Goal: Transaction & Acquisition: Purchase product/service

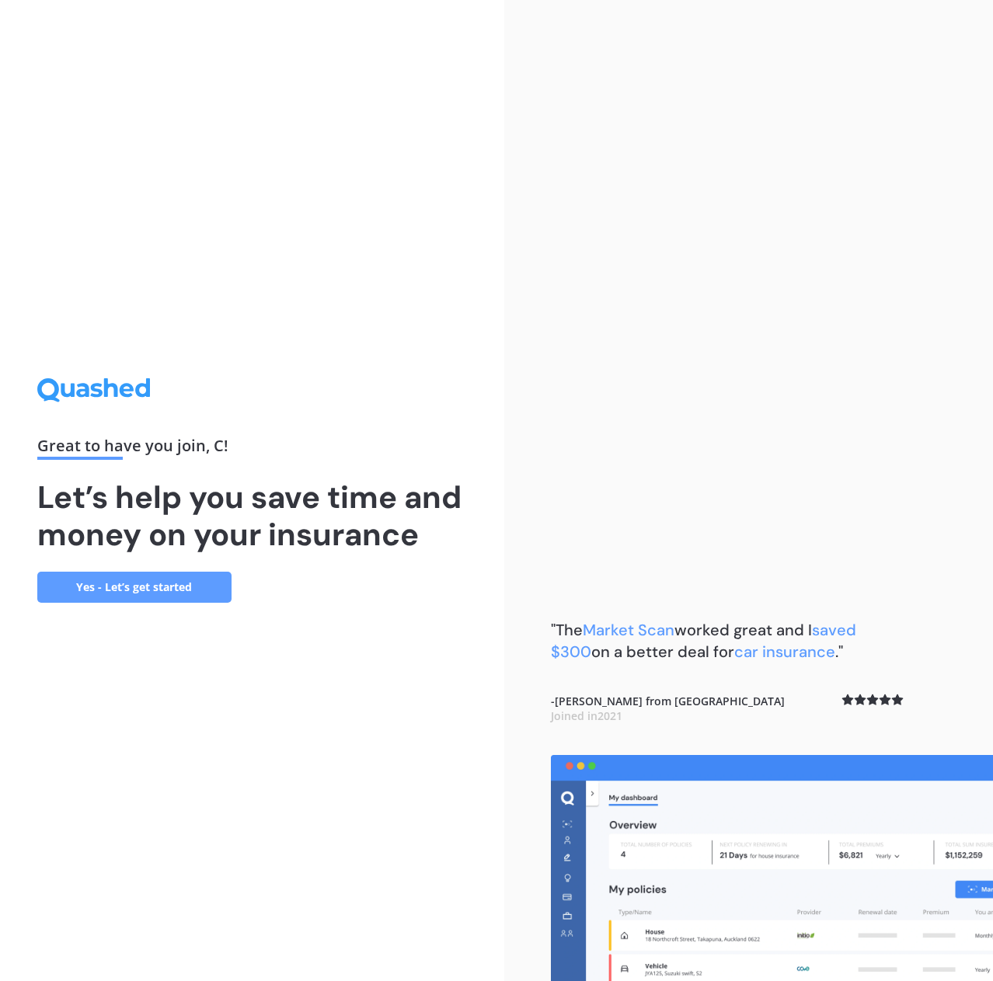
click at [163, 583] on link "Yes - Let’s get started" at bounding box center [134, 587] width 194 height 31
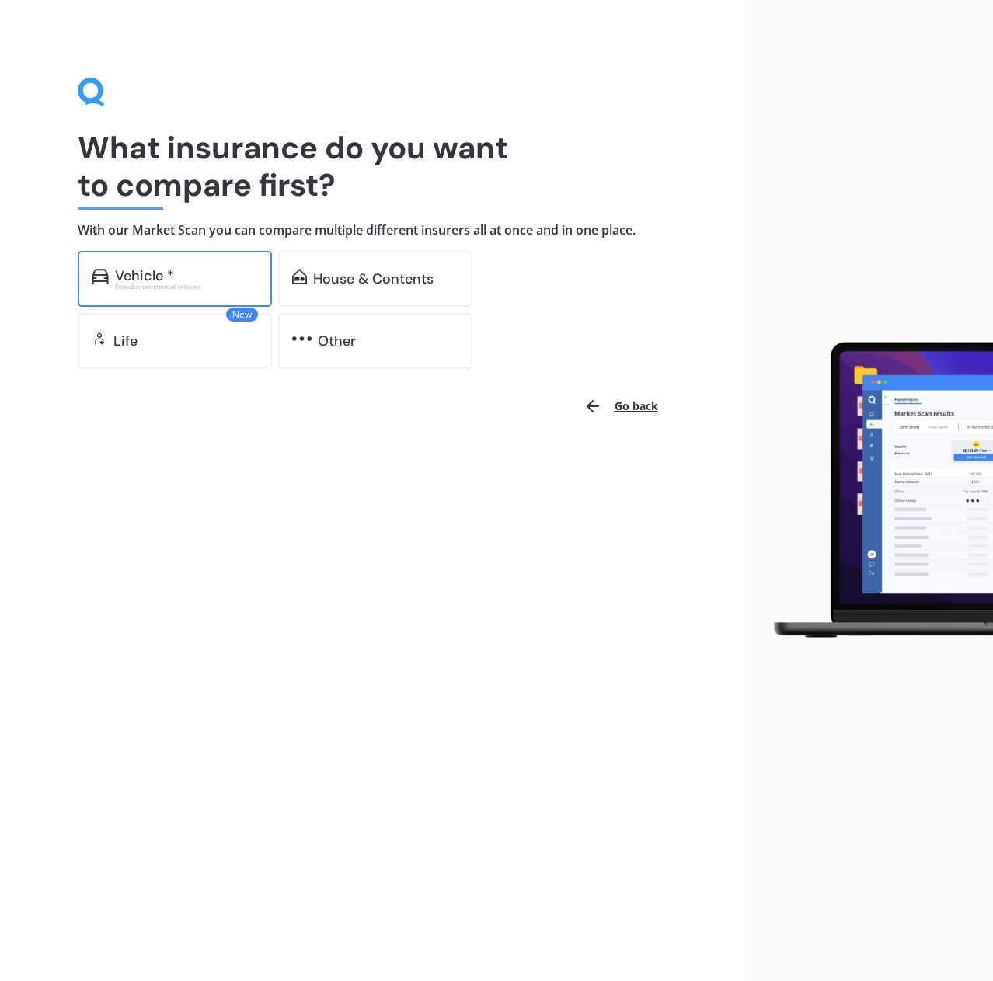
click at [179, 273] on div "Vehicle *" at bounding box center [186, 276] width 143 height 16
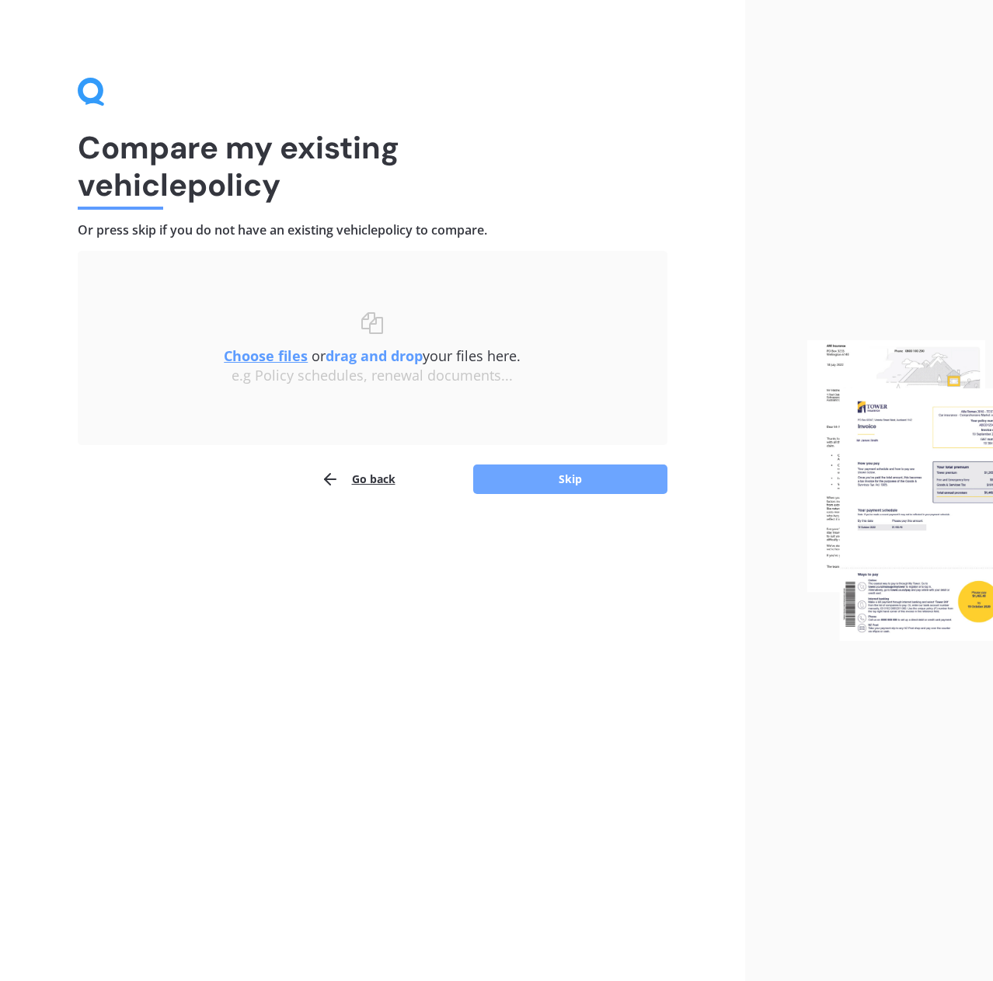
click at [570, 472] on button "Skip" at bounding box center [570, 480] width 194 height 30
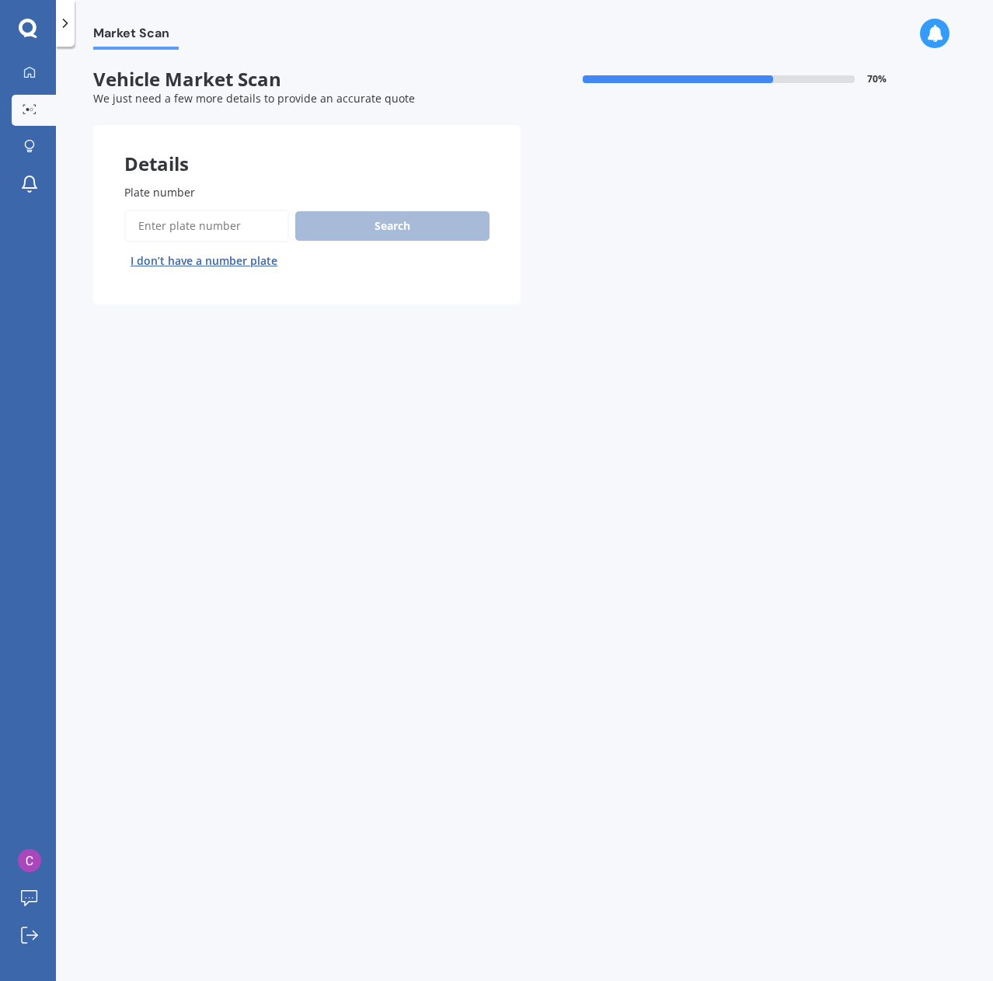
click at [211, 194] on label "Plate number" at bounding box center [303, 192] width 359 height 16
click at [211, 210] on input "Plate number" at bounding box center [206, 226] width 165 height 33
click at [214, 227] on input "Plate number" at bounding box center [206, 226] width 165 height 33
type input "kcj90"
click at [364, 228] on button "Search" at bounding box center [392, 226] width 194 height 30
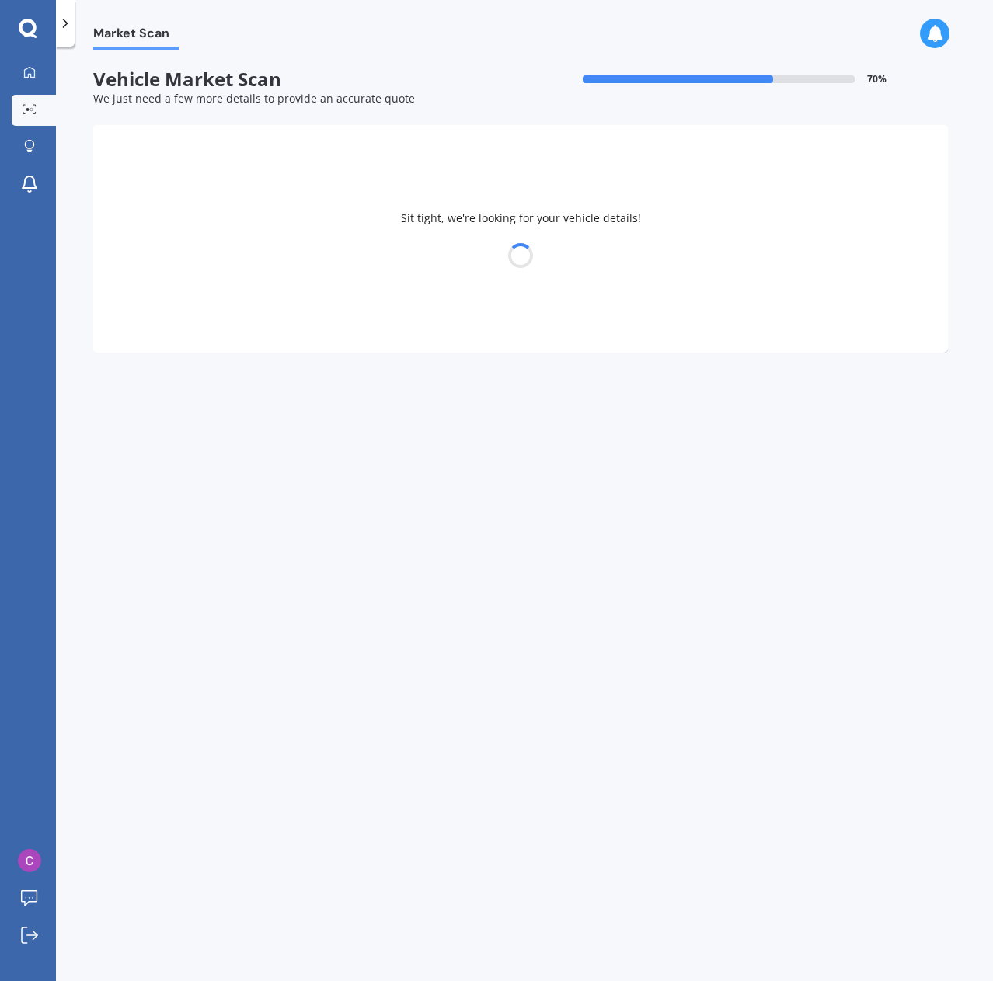
select select "HONDA"
select select "JAZZ"
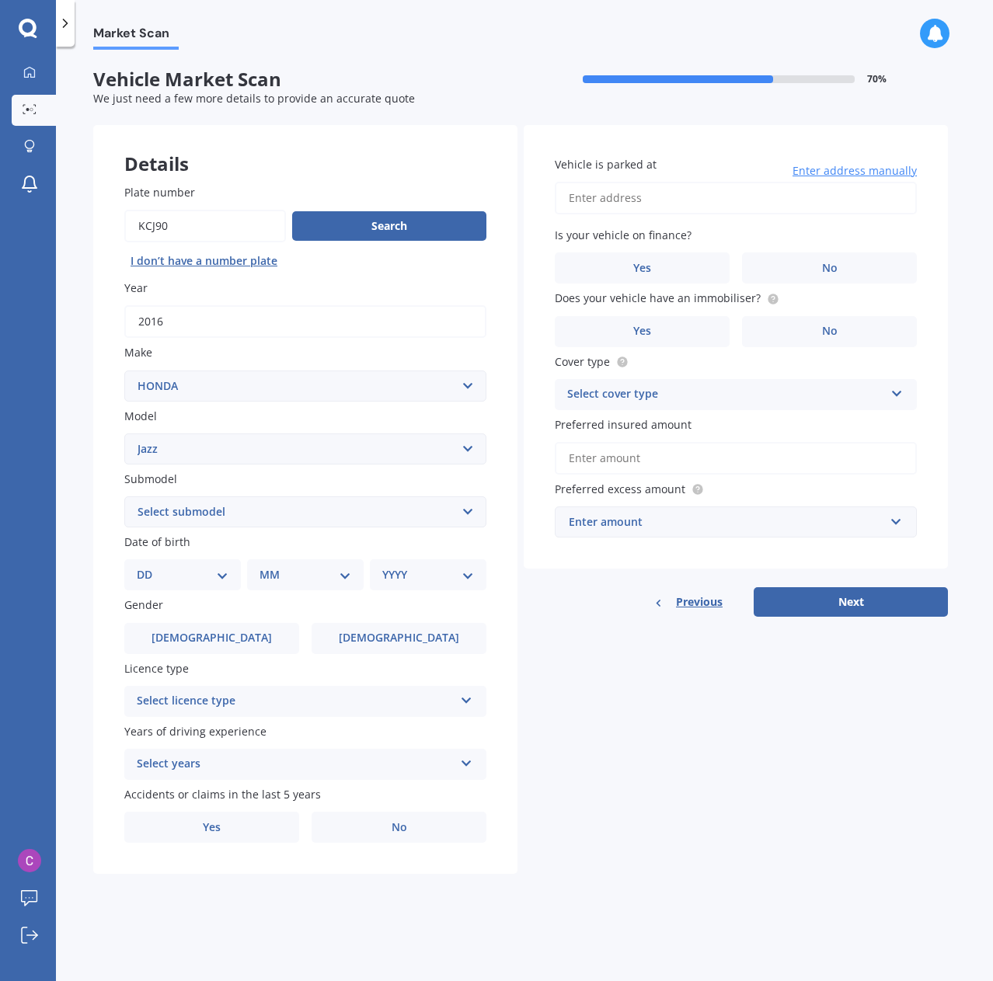
click at [371, 518] on select "Select submodel (all other) 1.3 1.5 Sports Crosstar 1.5P Hatchback RS S" at bounding box center [305, 511] width 362 height 31
select select "1.3"
click at [124, 496] on select "Select submodel (all other) 1.3 1.5 Sports Crosstar 1.5P Hatchback RS S" at bounding box center [305, 511] width 362 height 31
click at [374, 688] on div "Select licence type NZ Full NZ Restricted NZ Learners Australia United Kingdom …" at bounding box center [305, 701] width 362 height 31
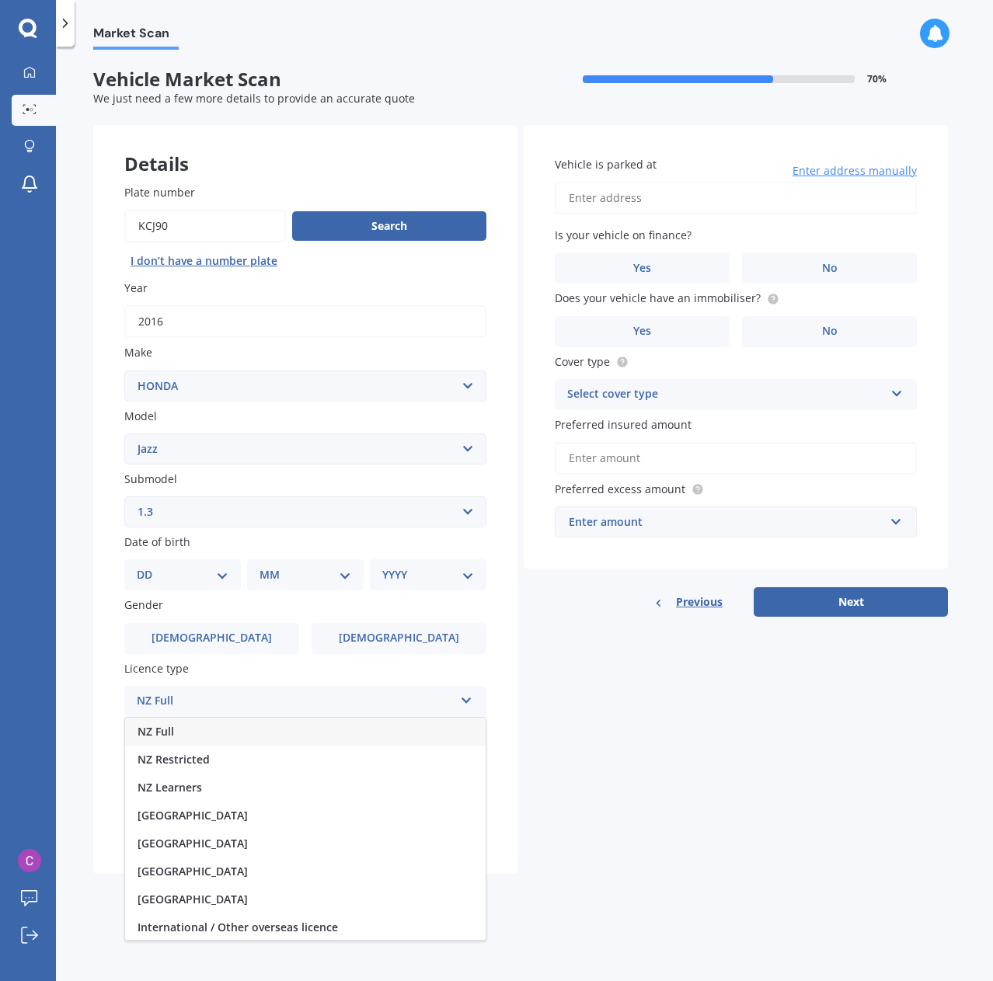
click at [371, 724] on div "NZ Full" at bounding box center [305, 732] width 360 height 28
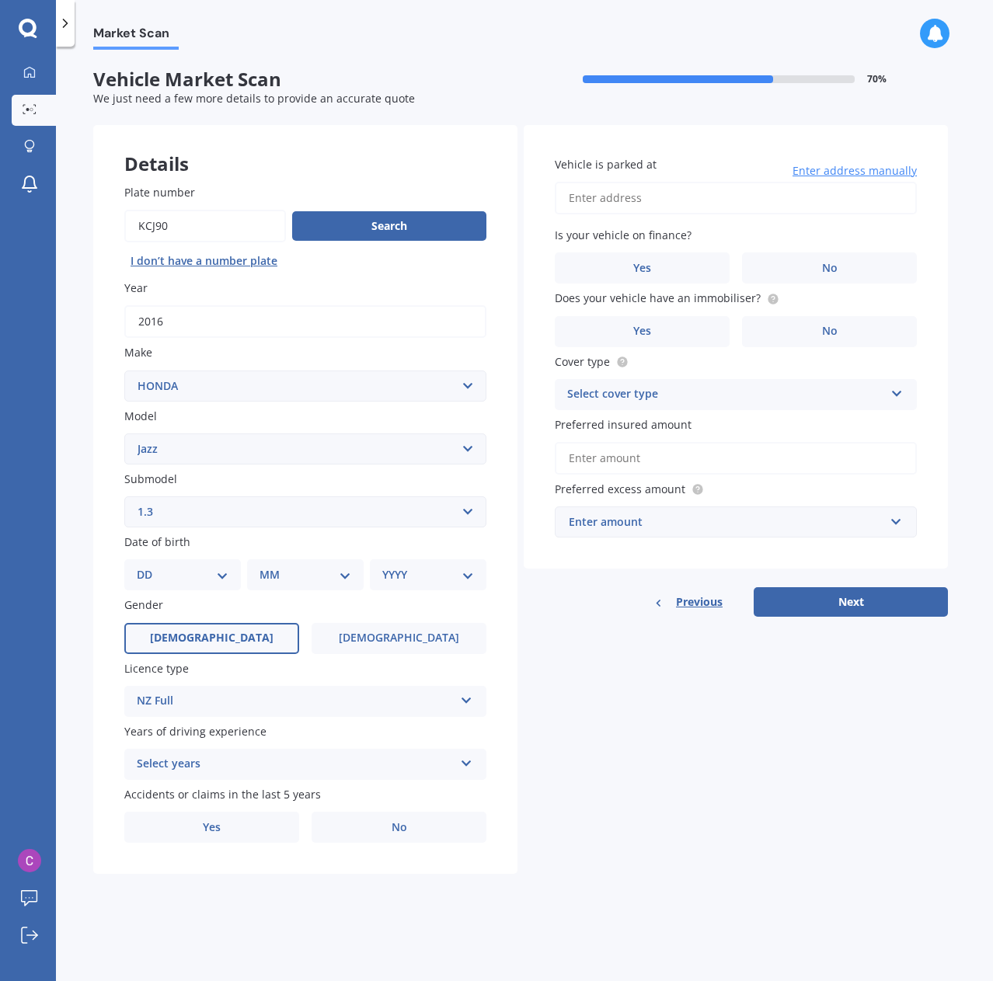
click at [226, 625] on label "Male" at bounding box center [211, 638] width 175 height 31
click at [0, 0] on input "Male" at bounding box center [0, 0] width 0 height 0
click at [444, 571] on select "YYYY 2025 2024 2023 2022 2021 2020 2019 2018 2017 2016 2015 2014 2013 2012 2011…" at bounding box center [428, 574] width 92 height 17
select select "1989"
click at [382, 566] on select "YYYY 2025 2024 2023 2022 2021 2020 2019 2018 2017 2016 2015 2014 2013 2012 2011…" at bounding box center [428, 574] width 92 height 17
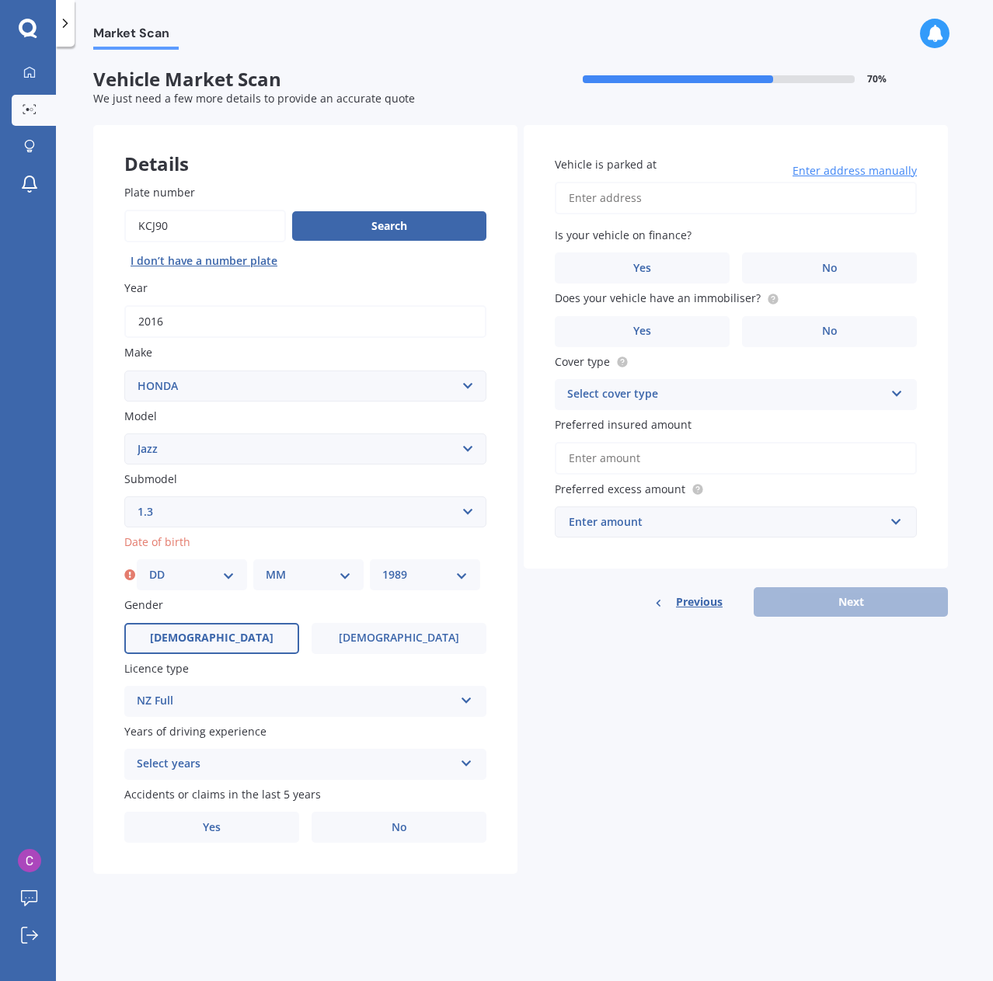
click at [203, 568] on select "DD 01 02 03 04 05 06 07 08 09 10 11 12 13 14 15 16 17 18 19 20 21 22 23 24 25 2…" at bounding box center [191, 574] width 85 height 17
select select "11"
click at [149, 566] on select "DD 01 02 03 04 05 06 07 08 09 10 11 12 13 14 15 16 17 18 19 20 21 22 23 24 25 2…" at bounding box center [191, 574] width 85 height 17
click at [297, 575] on select "MM 01 02 03 04 05 06 07 08 09 10 11 12" at bounding box center [308, 574] width 85 height 17
select select "06"
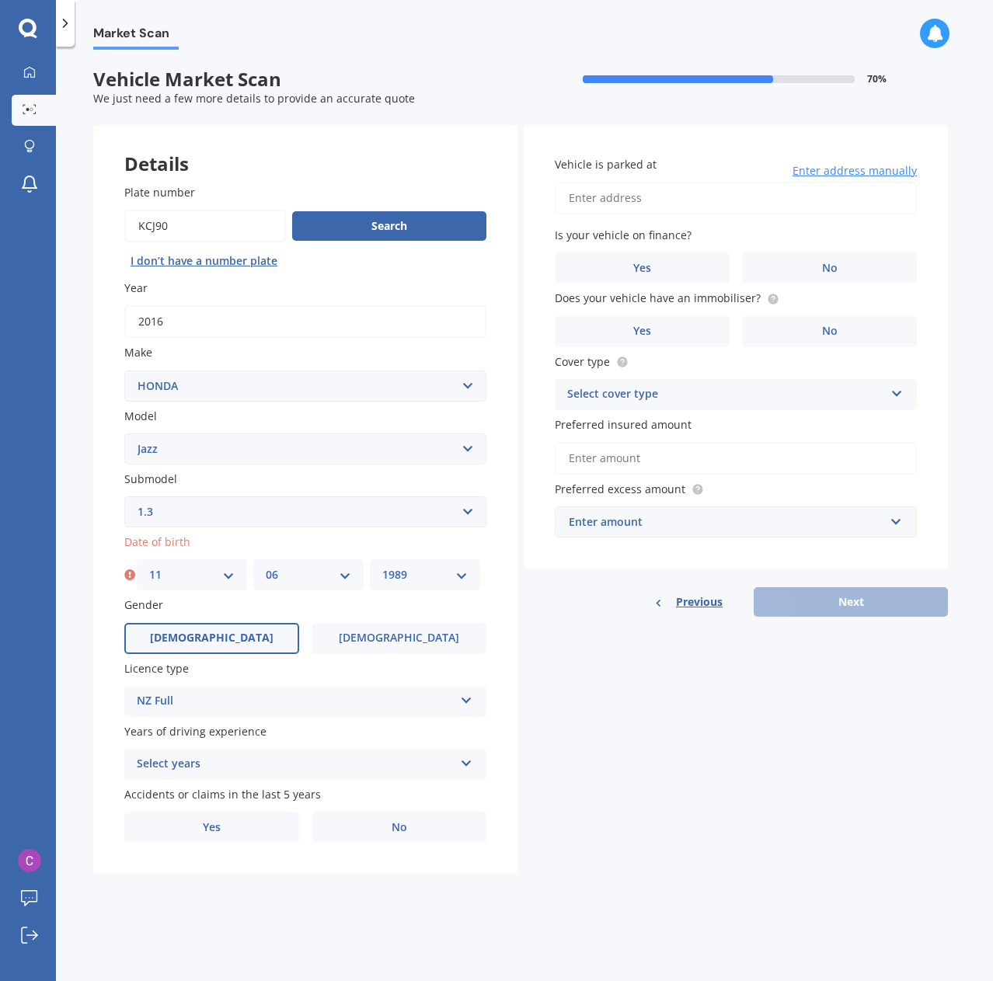
click at [266, 566] on select "MM 01 02 03 04 05 06 07 08 09 10 11 12" at bounding box center [308, 574] width 85 height 17
click at [207, 565] on div "DD 01 02 03 04 05 06 07 08 09 10 11 12 13 14 15 16 17 18 19 20 21 22 23 24 25 2…" at bounding box center [182, 574] width 117 height 31
click at [212, 572] on select "DD 01 02 03 04 05 06 07 08 09 10 11 12 13 14 15 16 17 18 19 20 21 22 23 24 25 2…" at bounding box center [183, 574] width 92 height 17
select select "04"
click at [137, 566] on select "DD 01 02 03 04 05 06 07 08 09 10 11 12 13 14 15 16 17 18 19 20 21 22 23 24 25 2…" at bounding box center [183, 574] width 92 height 17
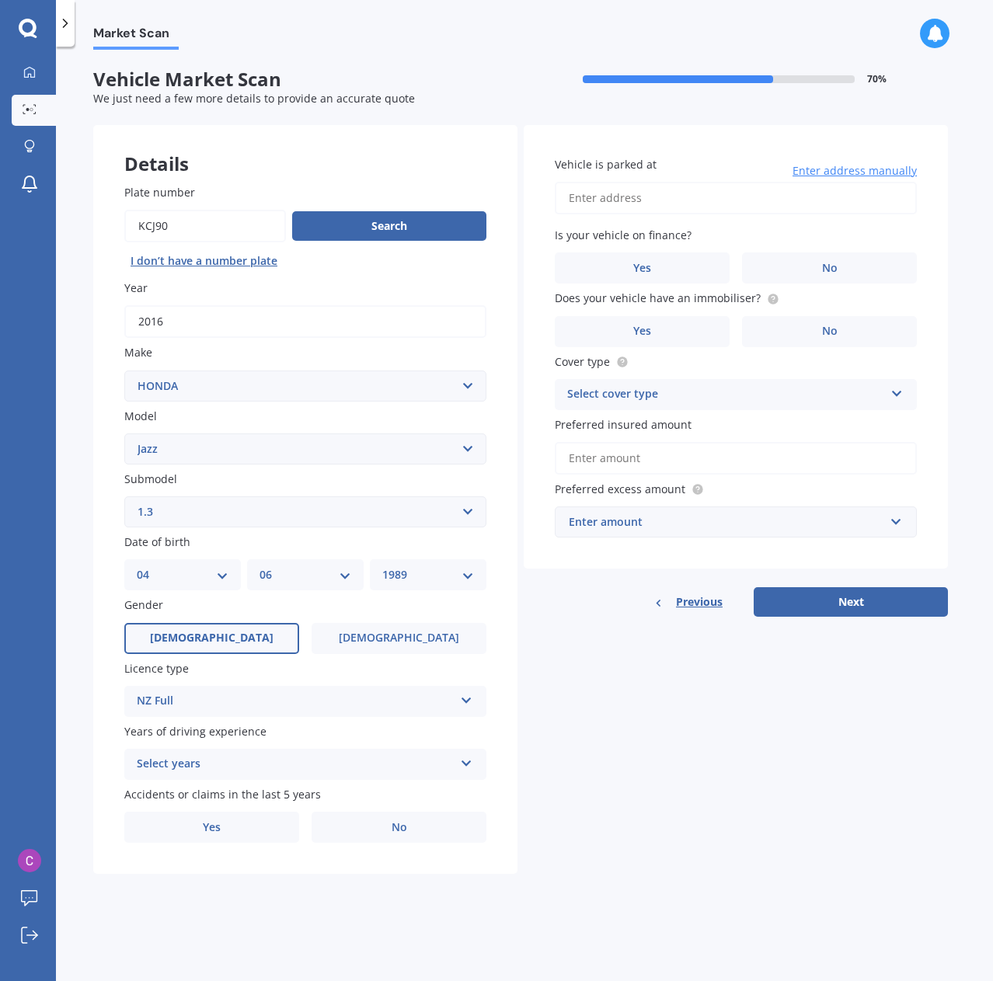
click at [533, 703] on div "Details Plate number Search I don’t have a number plate Year 2016 Make Select m…" at bounding box center [520, 500] width 855 height 750
click at [272, 766] on div "Select years" at bounding box center [295, 764] width 317 height 19
click at [270, 796] on div "5 or more years" at bounding box center [305, 795] width 360 height 28
click at [378, 822] on label "No" at bounding box center [399, 827] width 175 height 31
click at [0, 0] on input "No" at bounding box center [0, 0] width 0 height 0
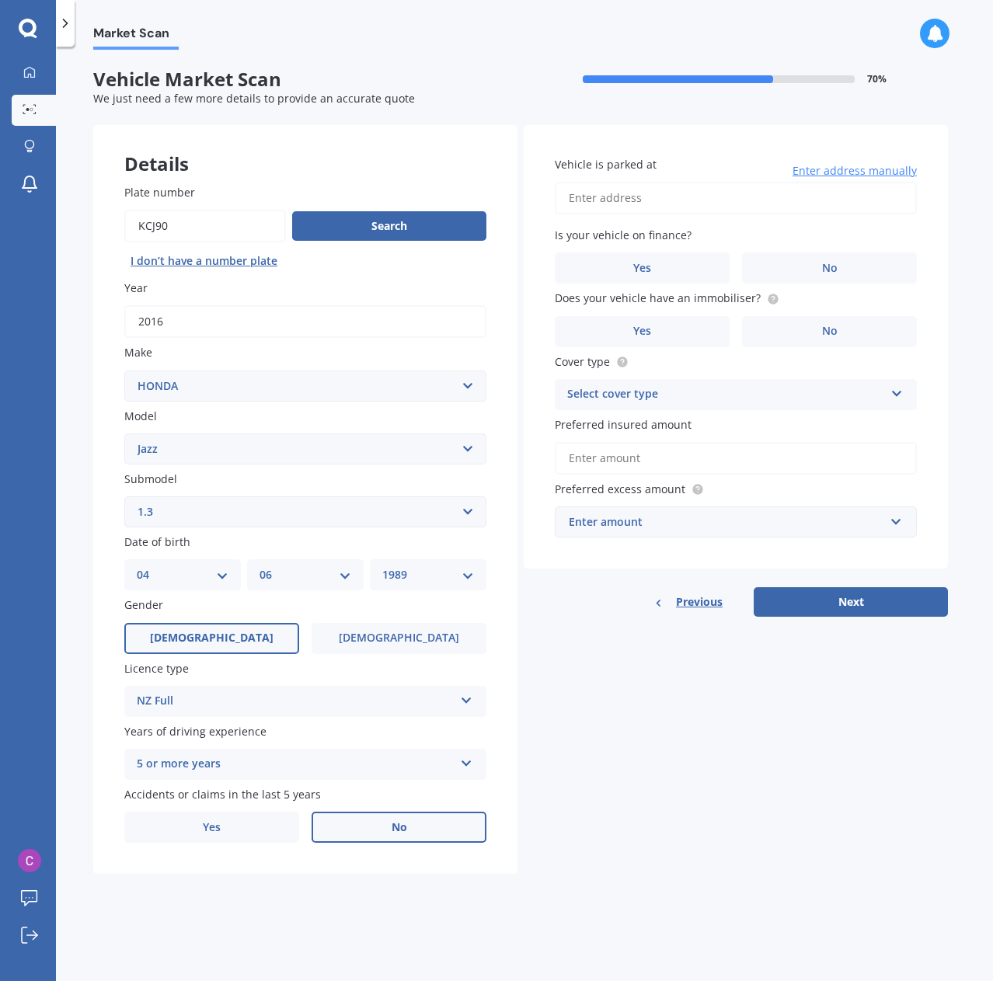
click at [669, 195] on input "Vehicle is parked at" at bounding box center [736, 198] width 362 height 33
type input "21 WINFIELD DRIVEWigram 8042"
click at [809, 266] on label "No" at bounding box center [829, 267] width 175 height 31
click at [0, 0] on input "No" at bounding box center [0, 0] width 0 height 0
click at [802, 324] on label "No" at bounding box center [829, 331] width 175 height 31
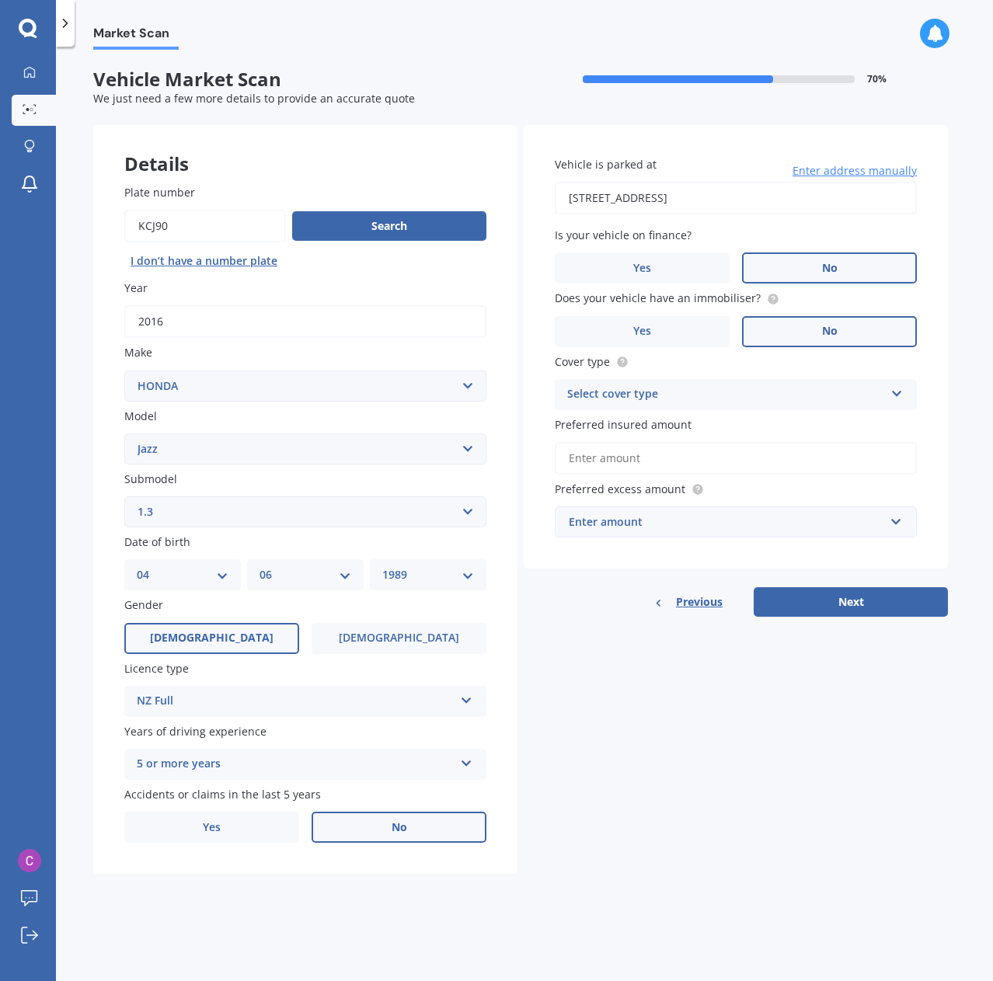
click at [0, 0] on input "No" at bounding box center [0, 0] width 0 height 0
click at [763, 392] on div "Select cover type" at bounding box center [725, 394] width 317 height 19
click at [758, 418] on div "Comprehensive" at bounding box center [735, 425] width 360 height 28
click at [754, 521] on div "Enter amount" at bounding box center [726, 522] width 315 height 17
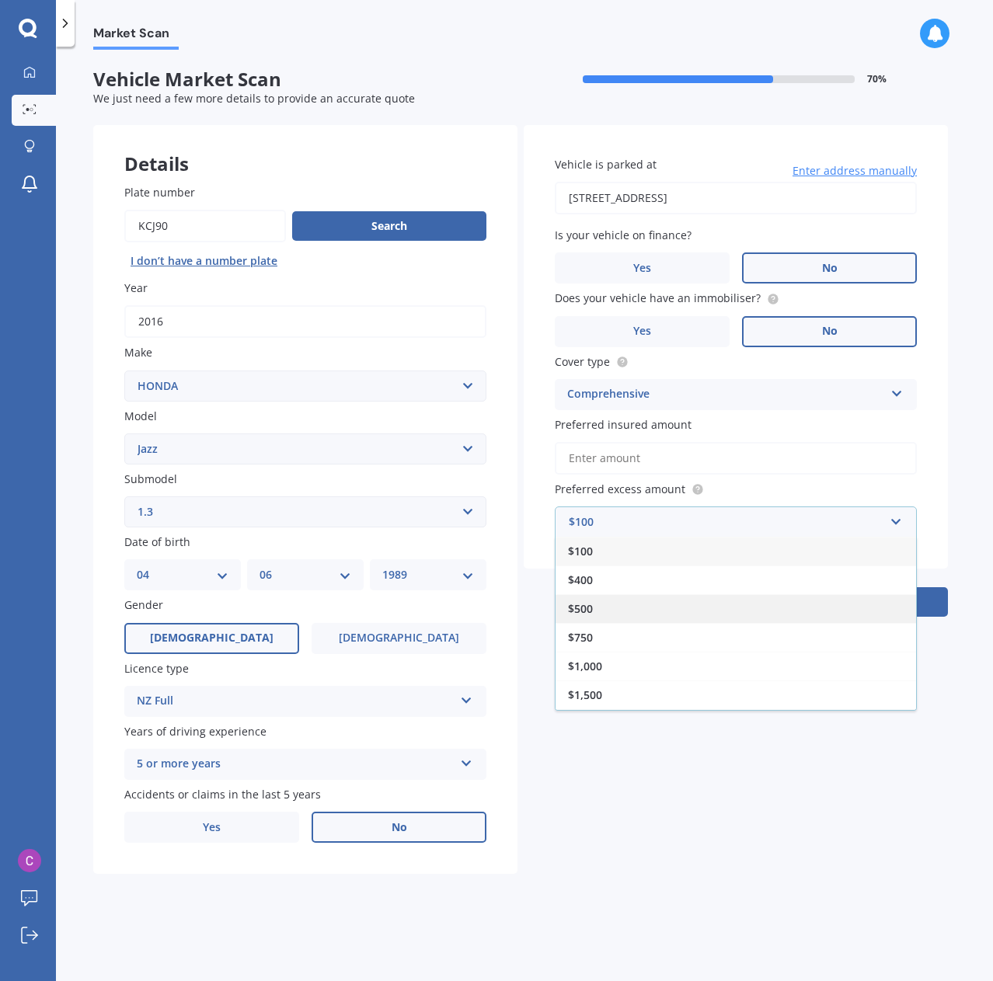
click at [753, 612] on div "$500" at bounding box center [735, 608] width 360 height 29
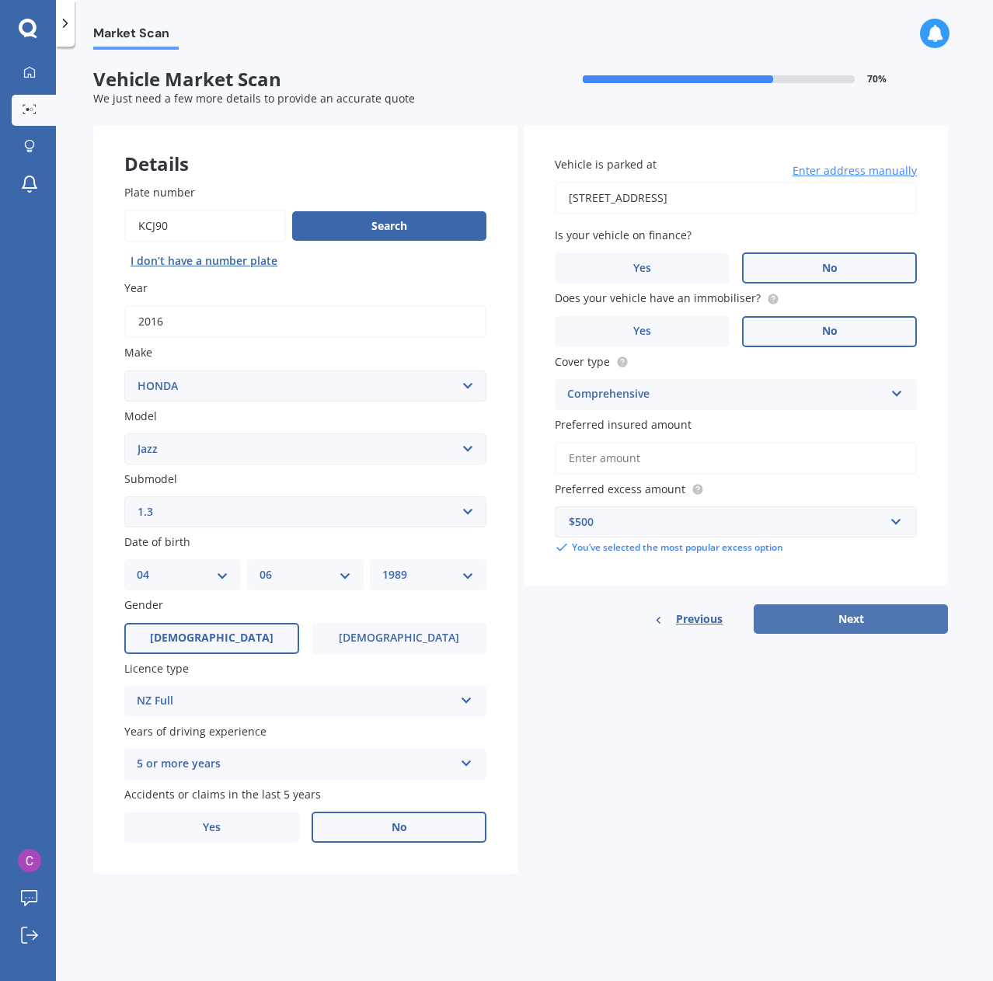
click at [863, 608] on button "Next" at bounding box center [851, 619] width 194 height 30
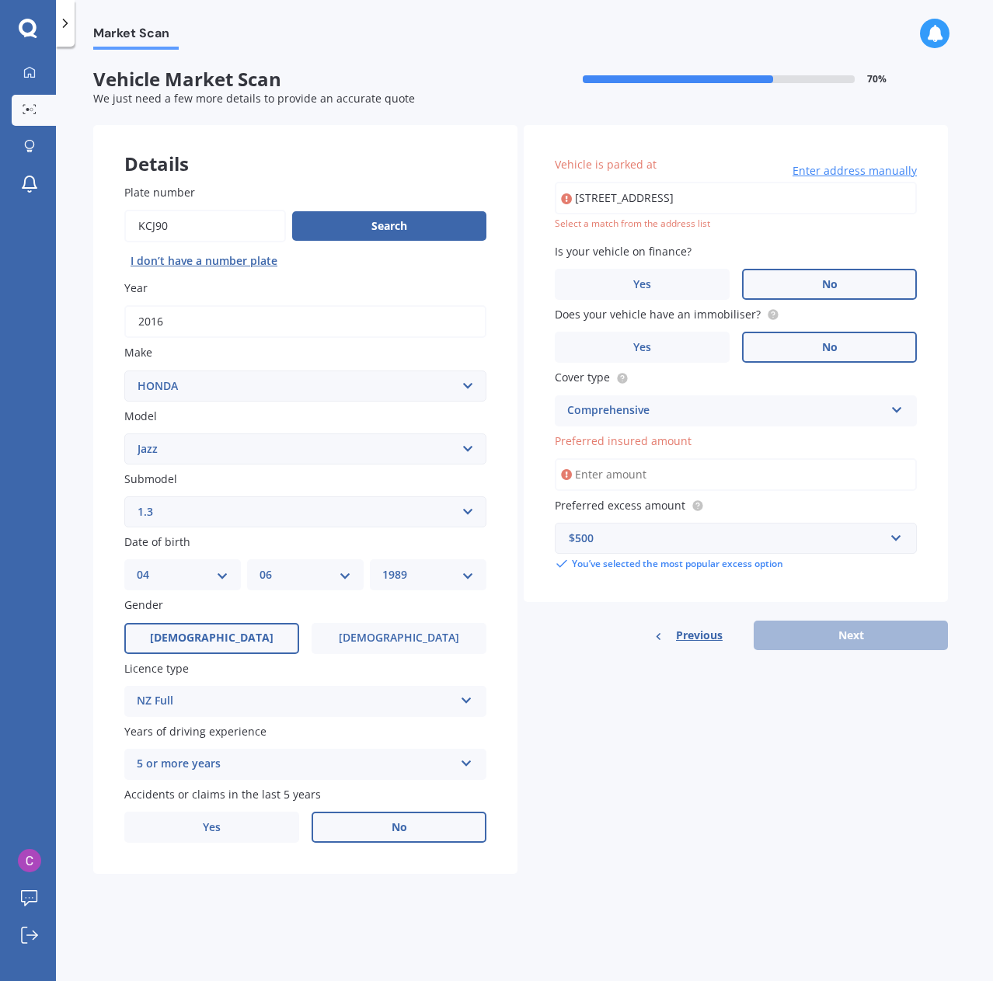
click at [688, 473] on input "Preferred insured amount" at bounding box center [736, 474] width 362 height 33
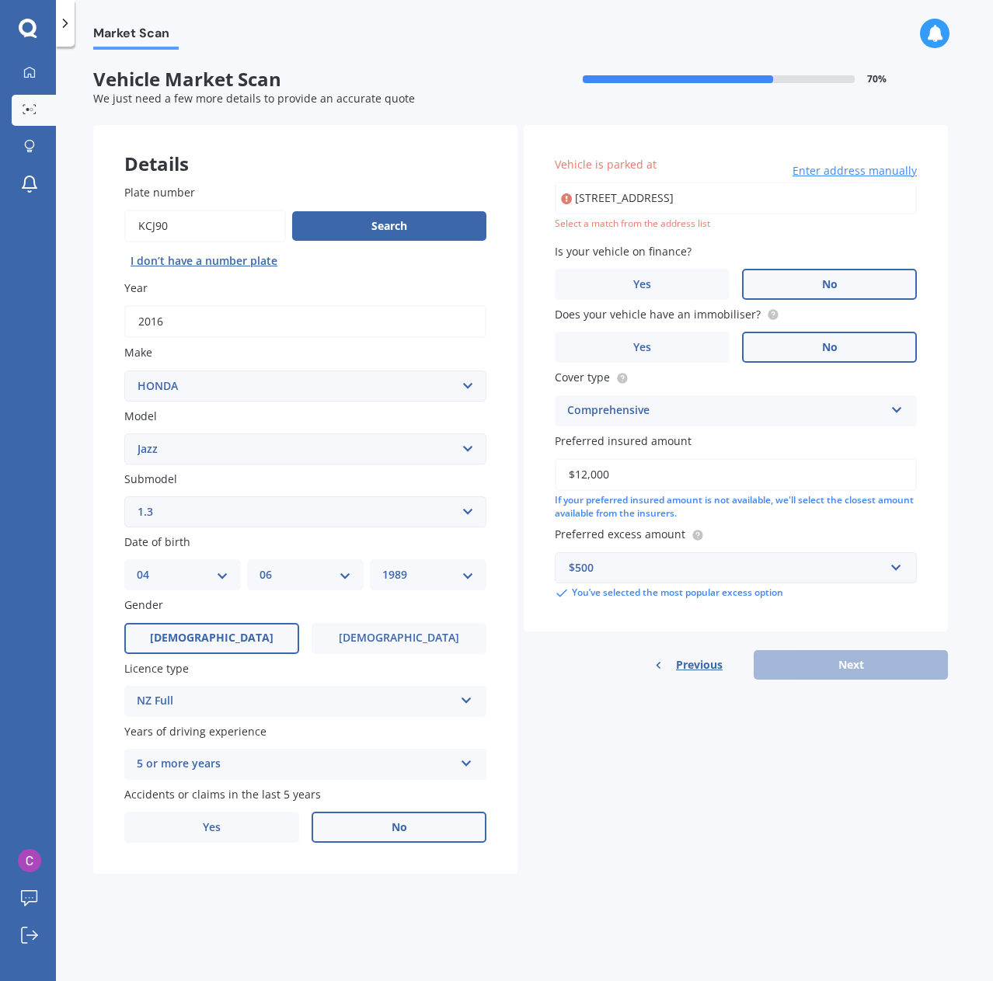
type input "$12,000"
click at [842, 719] on div "Details Plate number Search I don’t have a number plate Year 2016 Make Select m…" at bounding box center [520, 500] width 855 height 750
click at [733, 192] on input "21 WINFIELD DRIVEWigram 8042" at bounding box center [736, 198] width 362 height 33
click at [771, 200] on input "21 WINFIELD DRIVEWigram 8042" at bounding box center [736, 198] width 362 height 33
type input "21 Winfield Drive, Wigram, Christchurch 8042"
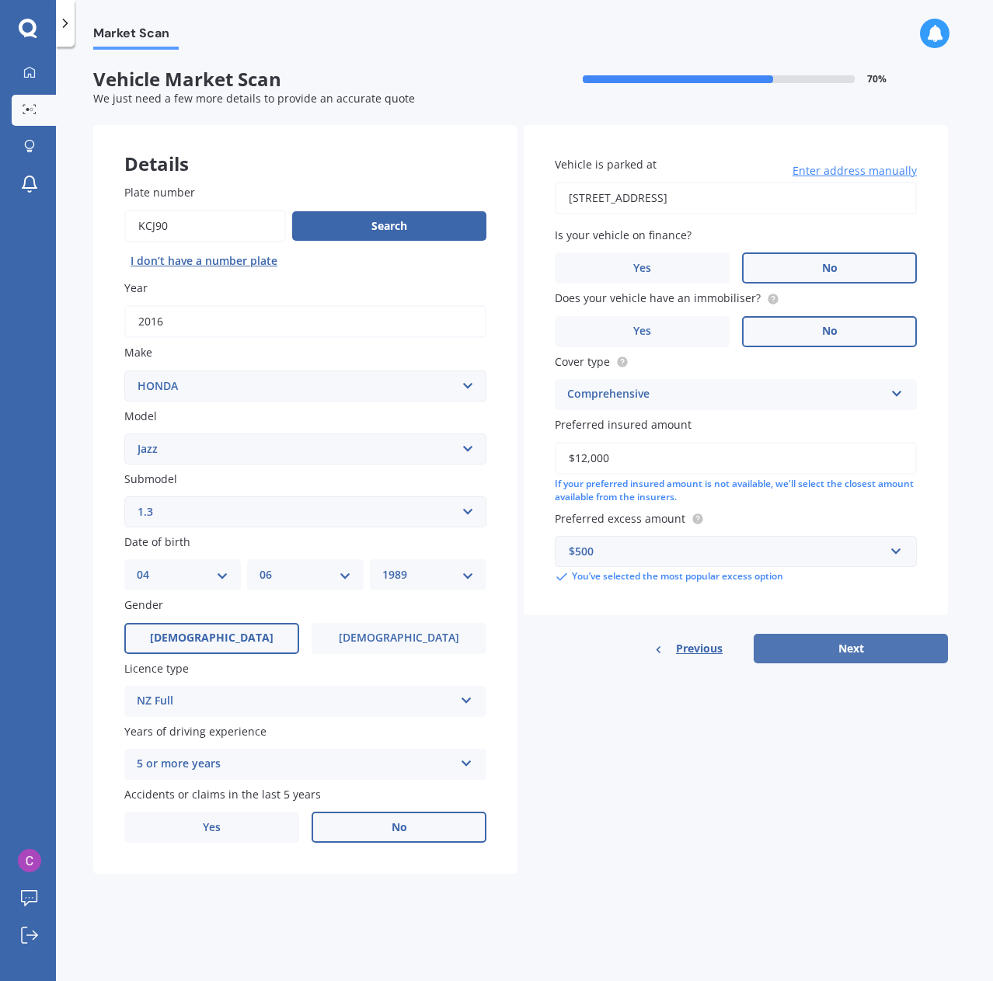
click at [855, 641] on button "Next" at bounding box center [851, 649] width 194 height 30
select select "04"
select select "06"
select select "1989"
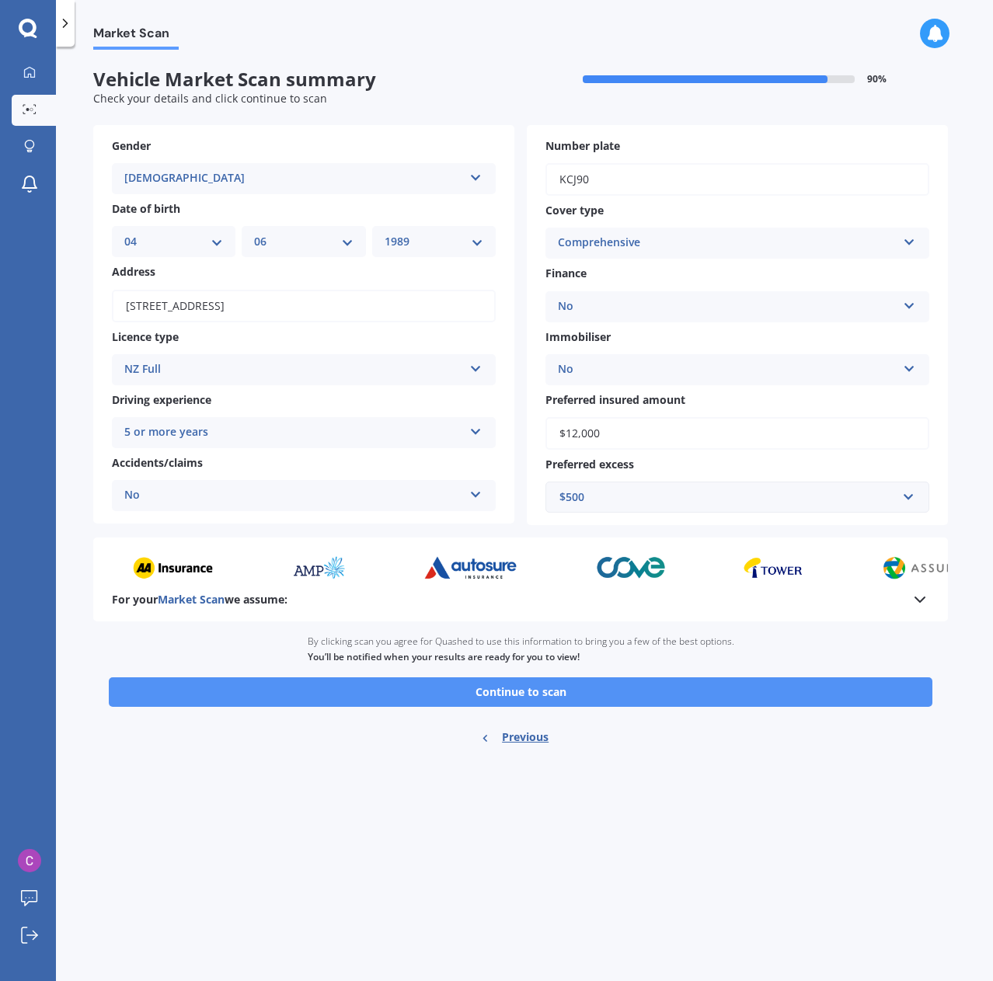
click at [527, 690] on button "Continue to scan" at bounding box center [520, 692] width 823 height 30
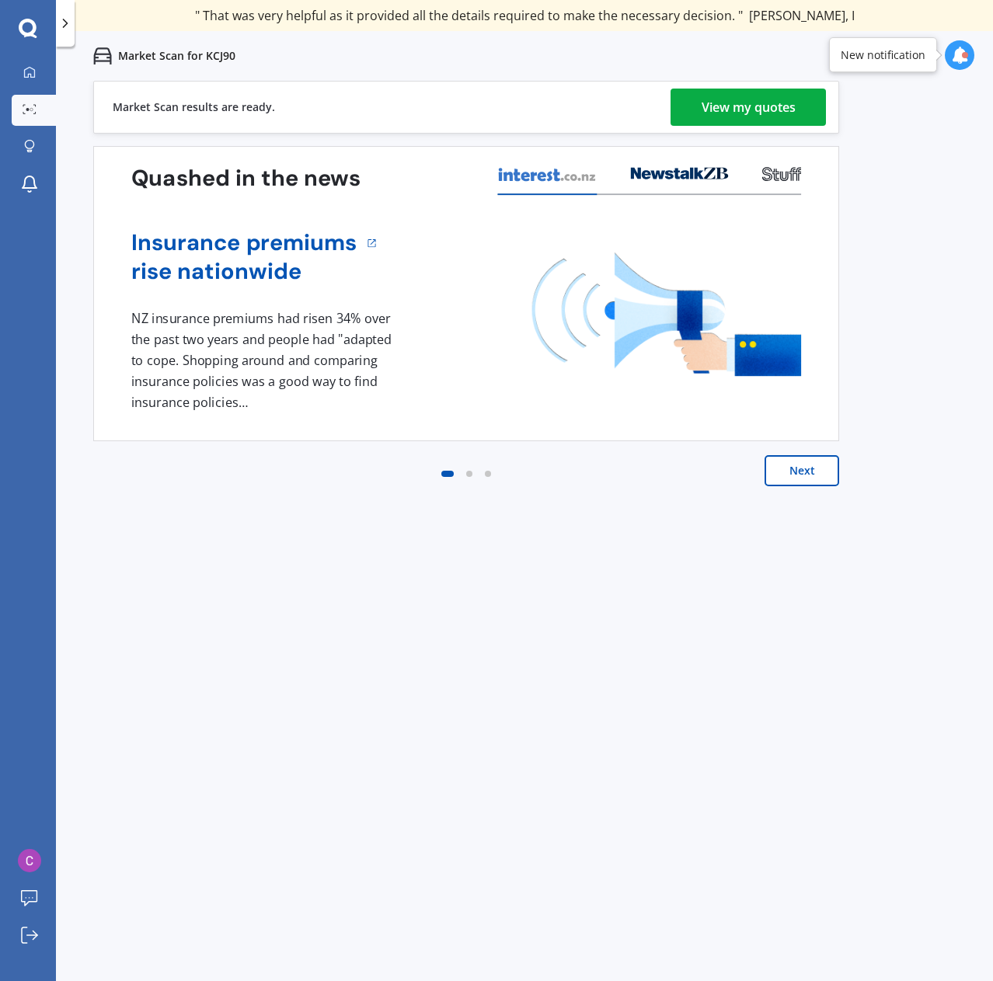
click at [765, 110] on div "View my quotes" at bounding box center [749, 107] width 94 height 37
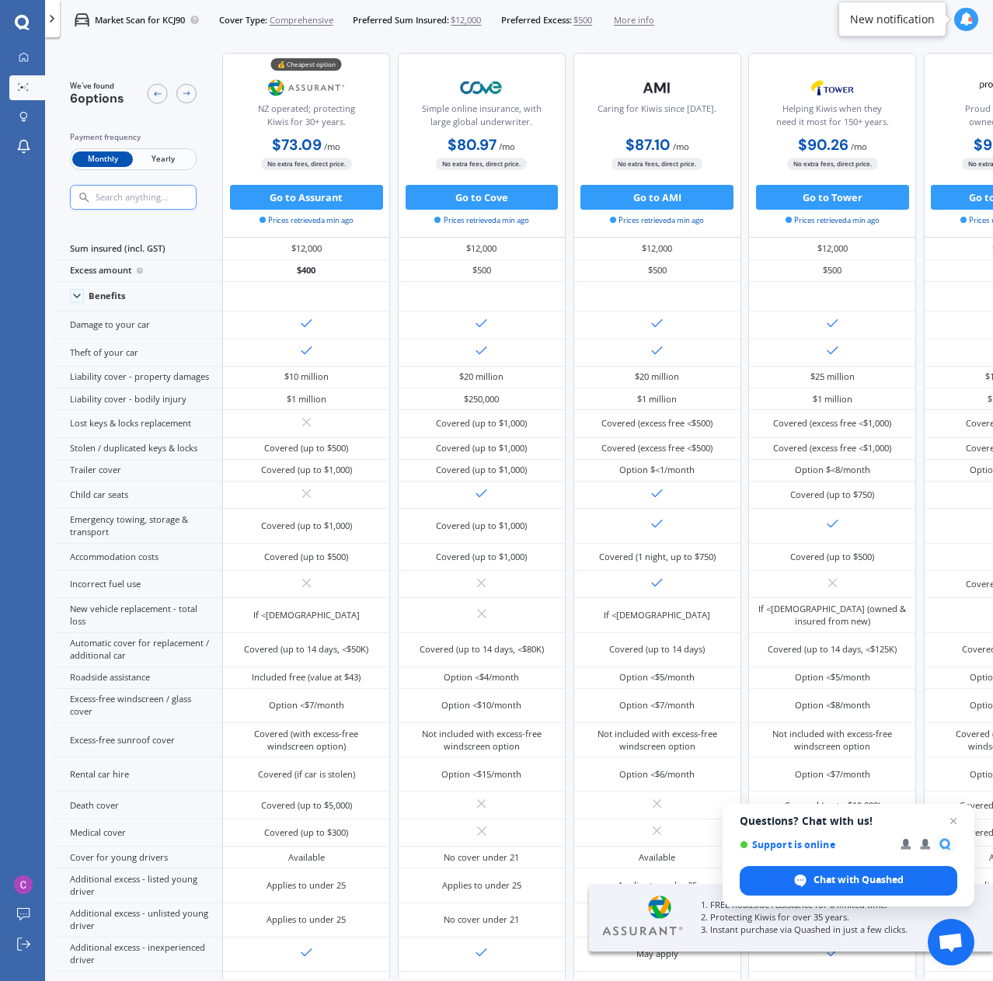
click at [164, 150] on div "Monthly Yearly" at bounding box center [133, 159] width 127 height 22
click at [165, 158] on span "Yearly" at bounding box center [163, 159] width 61 height 16
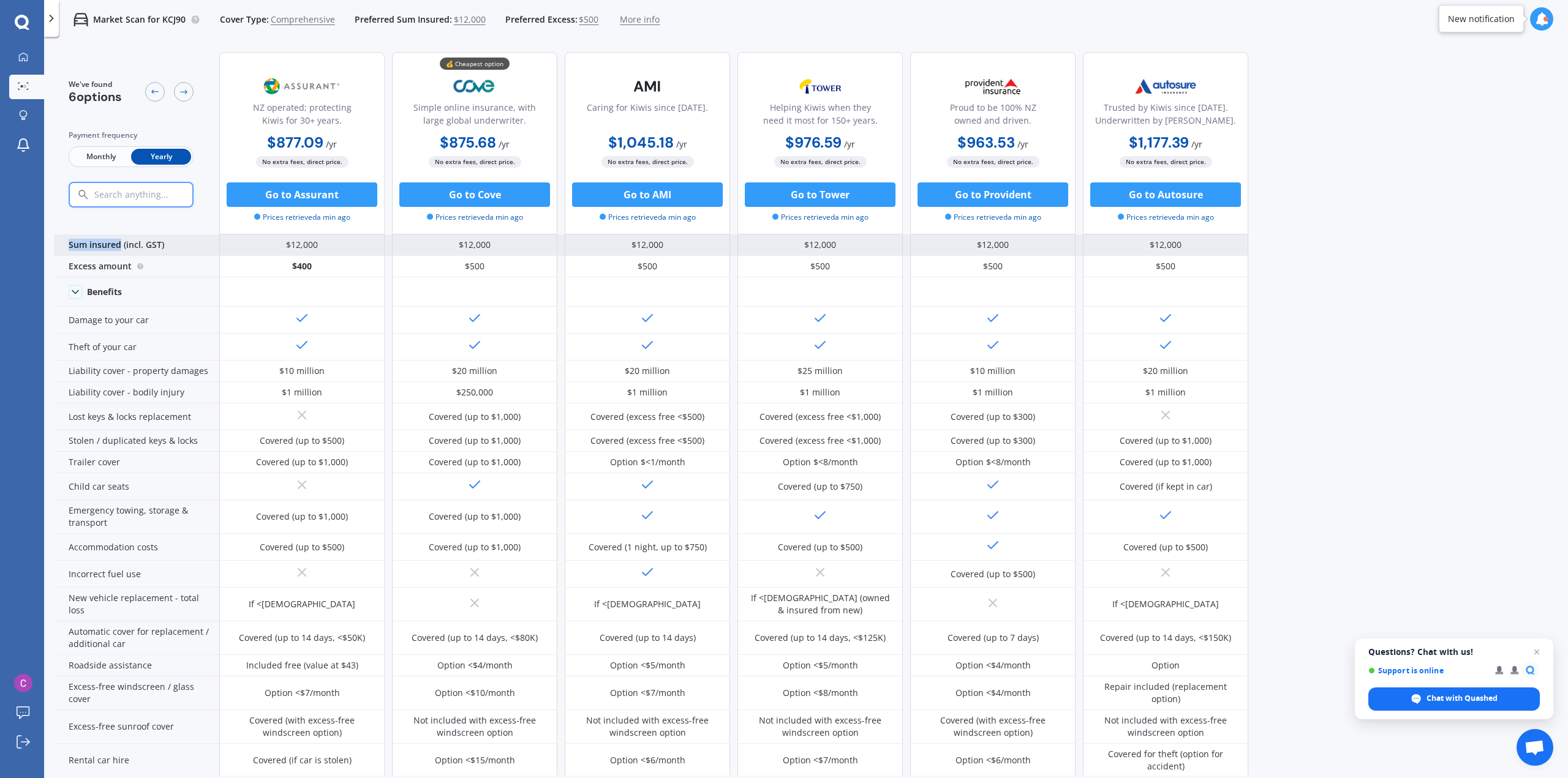
drag, startPoint x: 121, startPoint y: 246, endPoint x: 63, endPoint y: 244, distance: 58.0
click at [63, 244] on div "Sum insured (incl. GST)" at bounding box center [136, 245] width 166 height 21
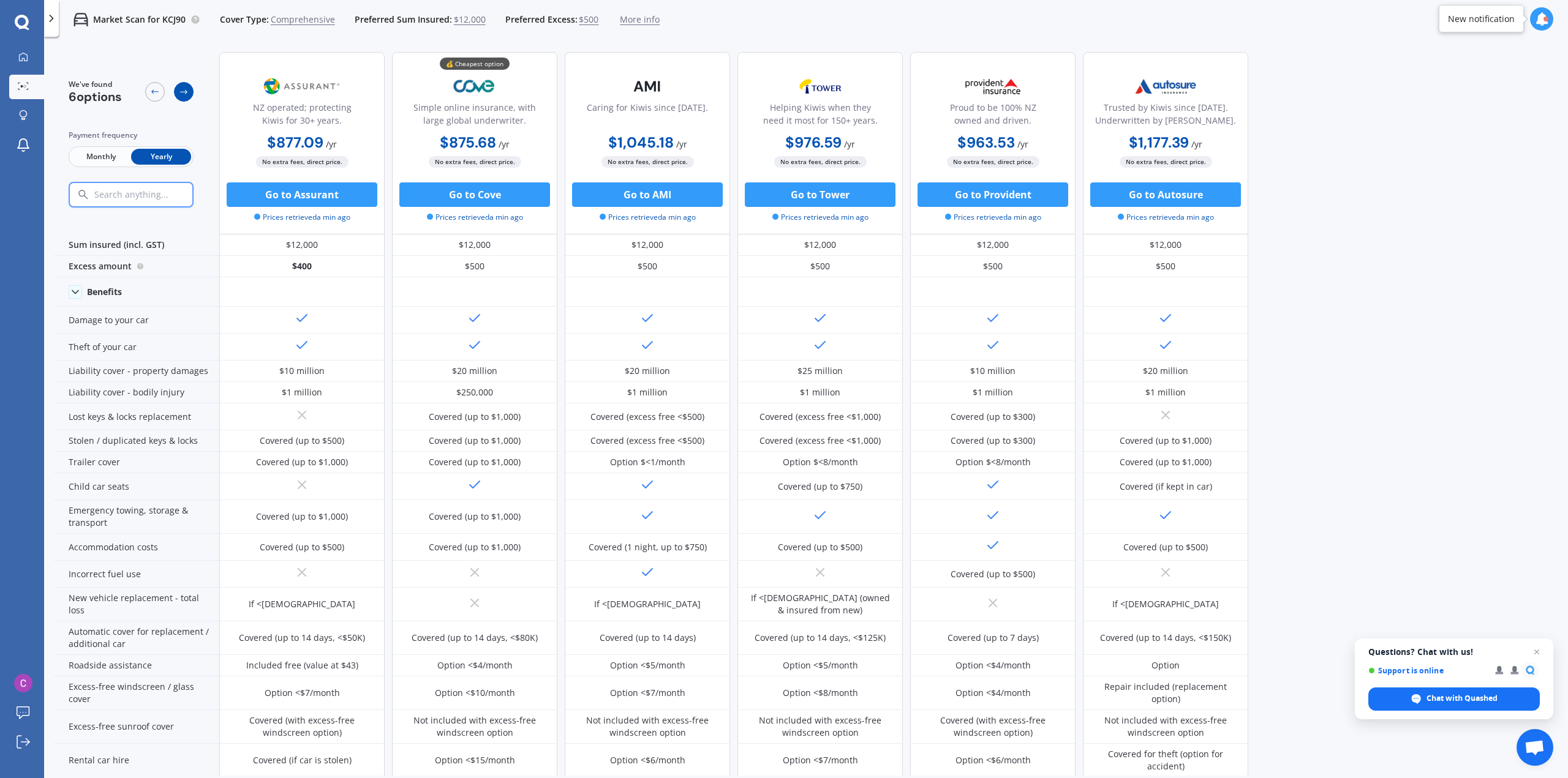
click at [181, 90] on icon at bounding box center [184, 91] width 9 height 9
click at [184, 92] on icon at bounding box center [183, 91] width 7 height 4
click at [154, 91] on icon at bounding box center [155, 91] width 9 height 9
click at [623, 20] on span "More info" at bounding box center [639, 20] width 39 height 13
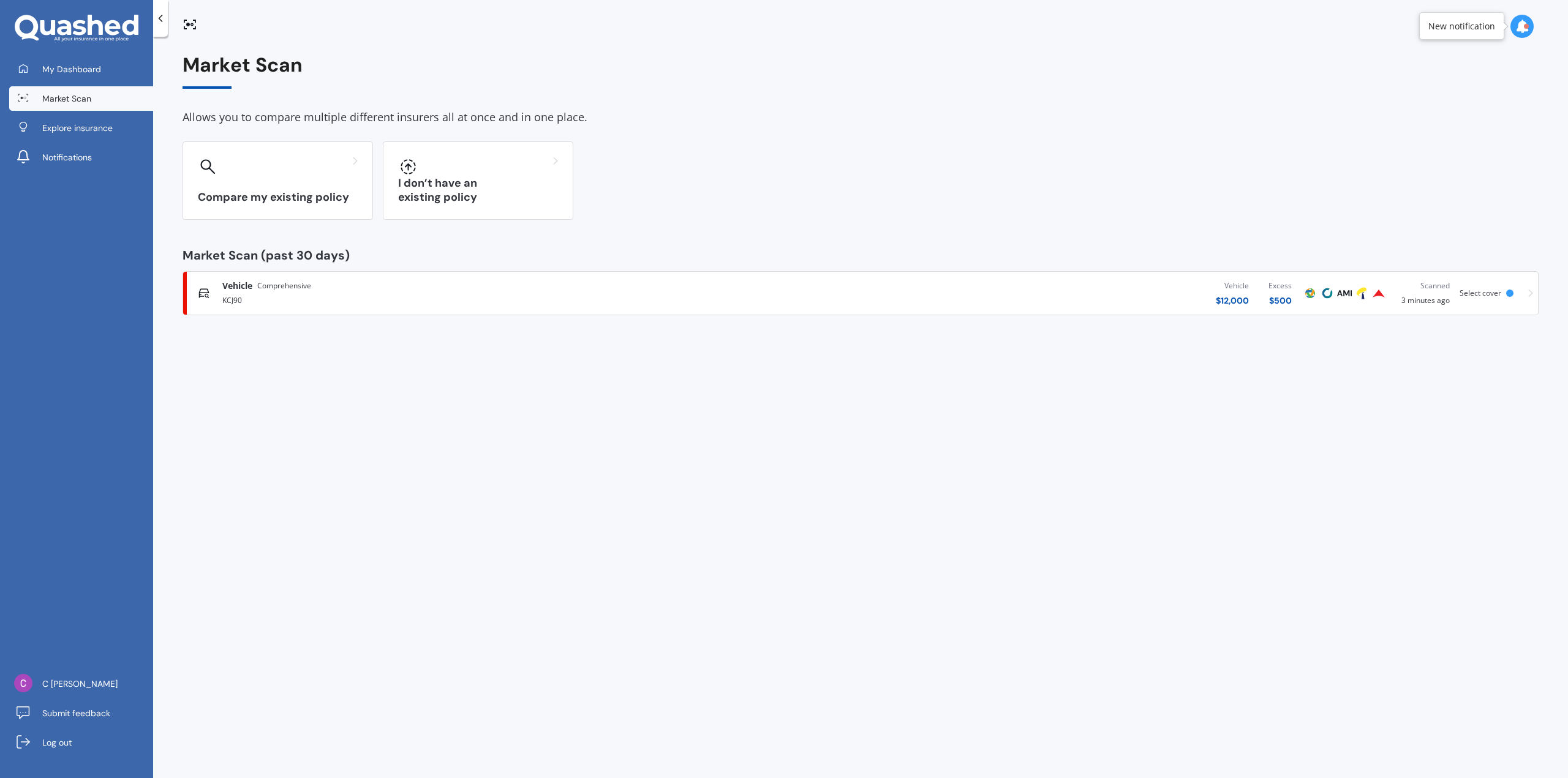
click at [1147, 298] on div "Vehicle $ 12,000 Excess $ 500" at bounding box center [1026, 293] width 552 height 37
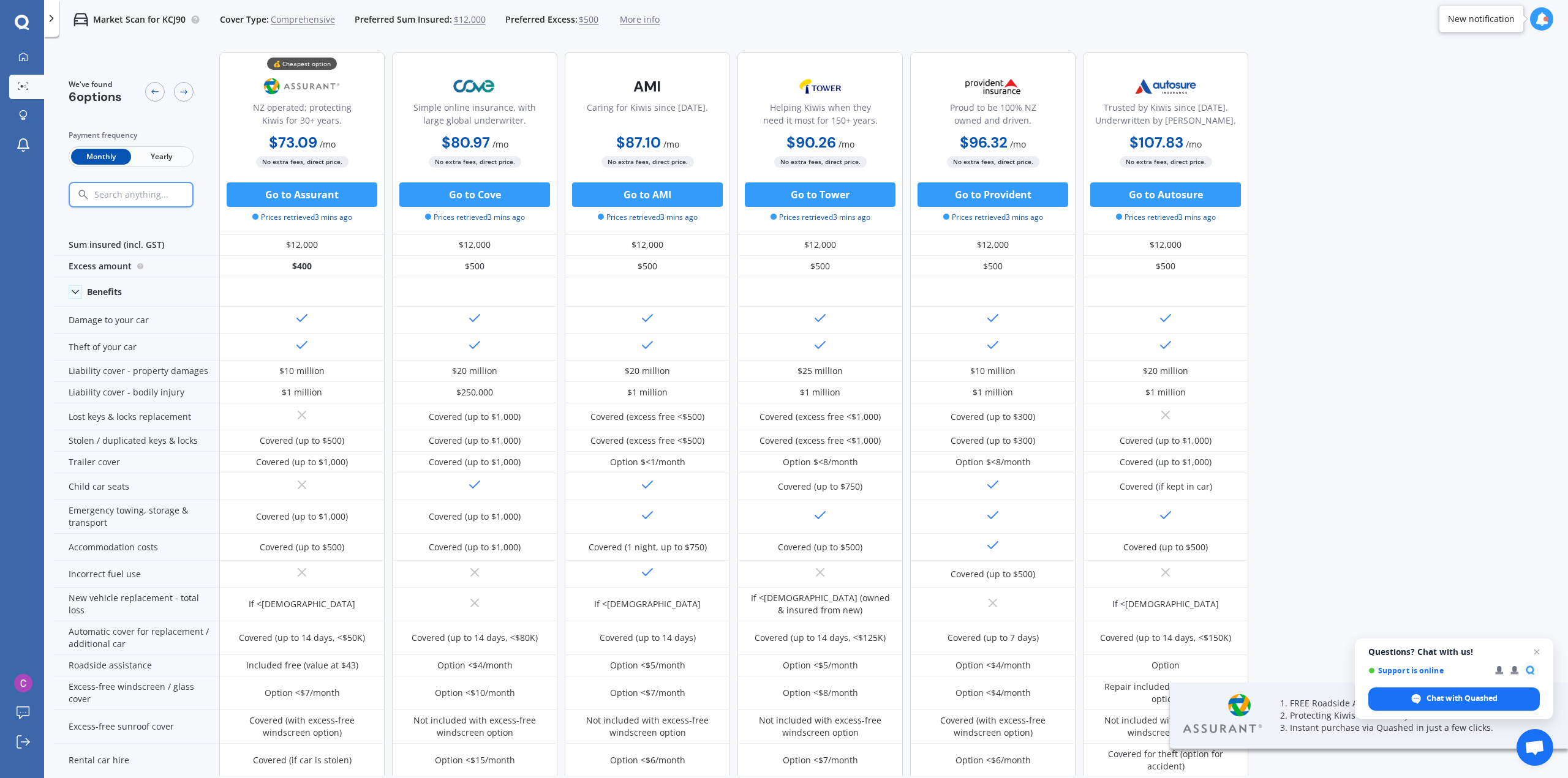
click at [51, 24] on icon at bounding box center [51, 19] width 13 height 13
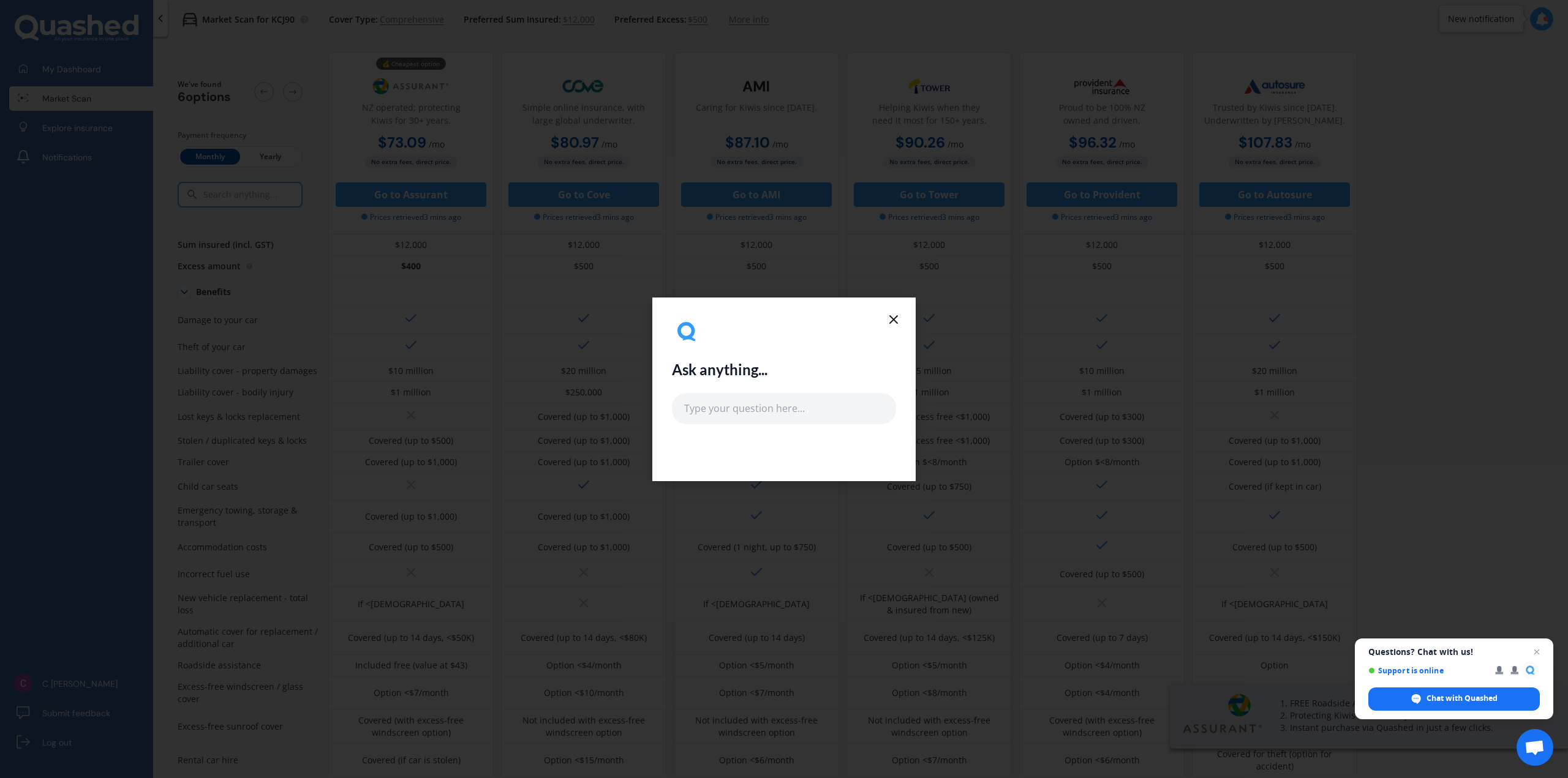
click at [898, 315] on icon at bounding box center [893, 319] width 15 height 15
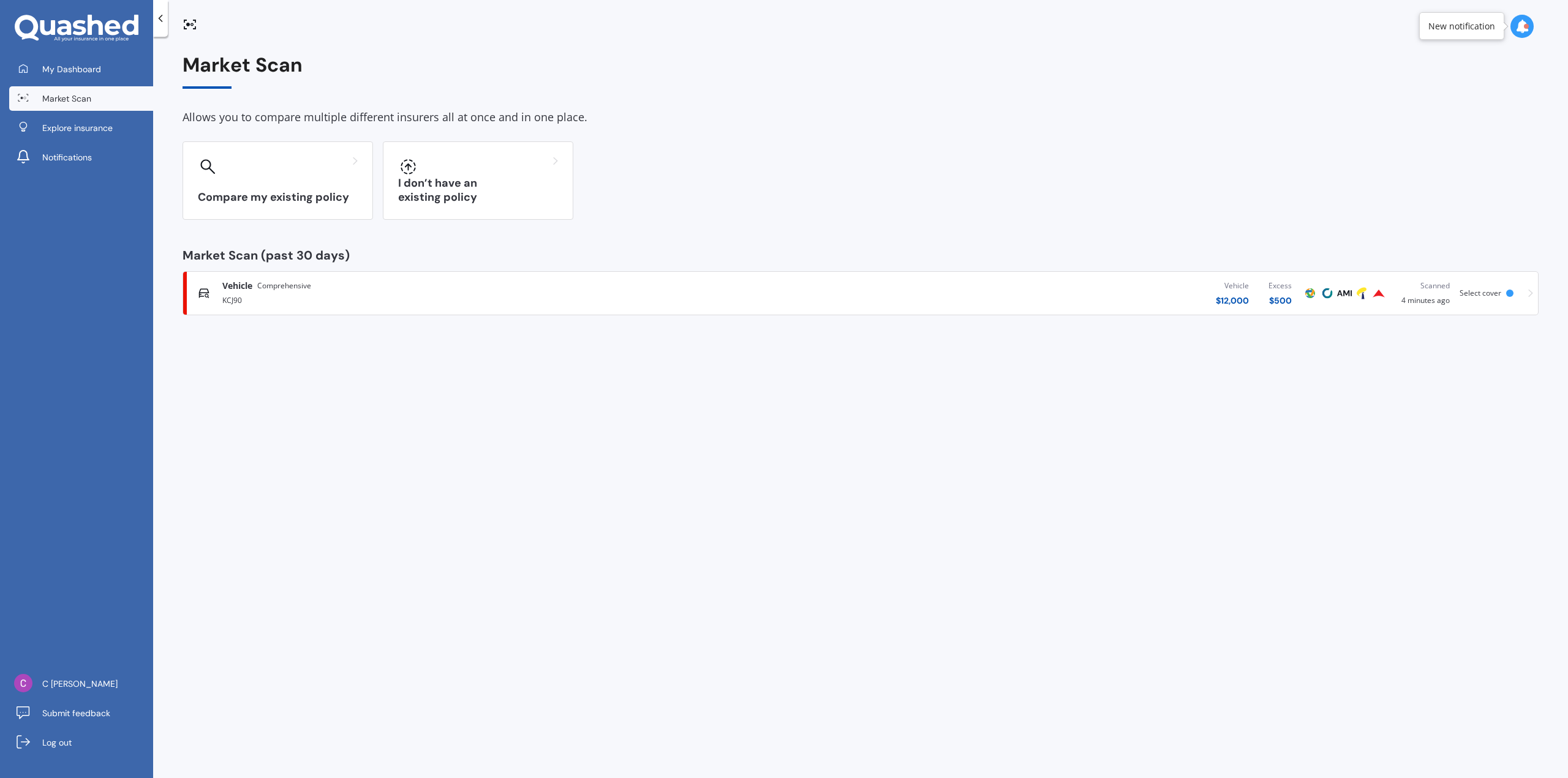
click at [1525, 294] on div "Vehicle Comprehensive KCJ90 Vehicle $ 12,000 Excess $ 500 Scanned 4 minutes ago…" at bounding box center [860, 293] width 1345 height 37
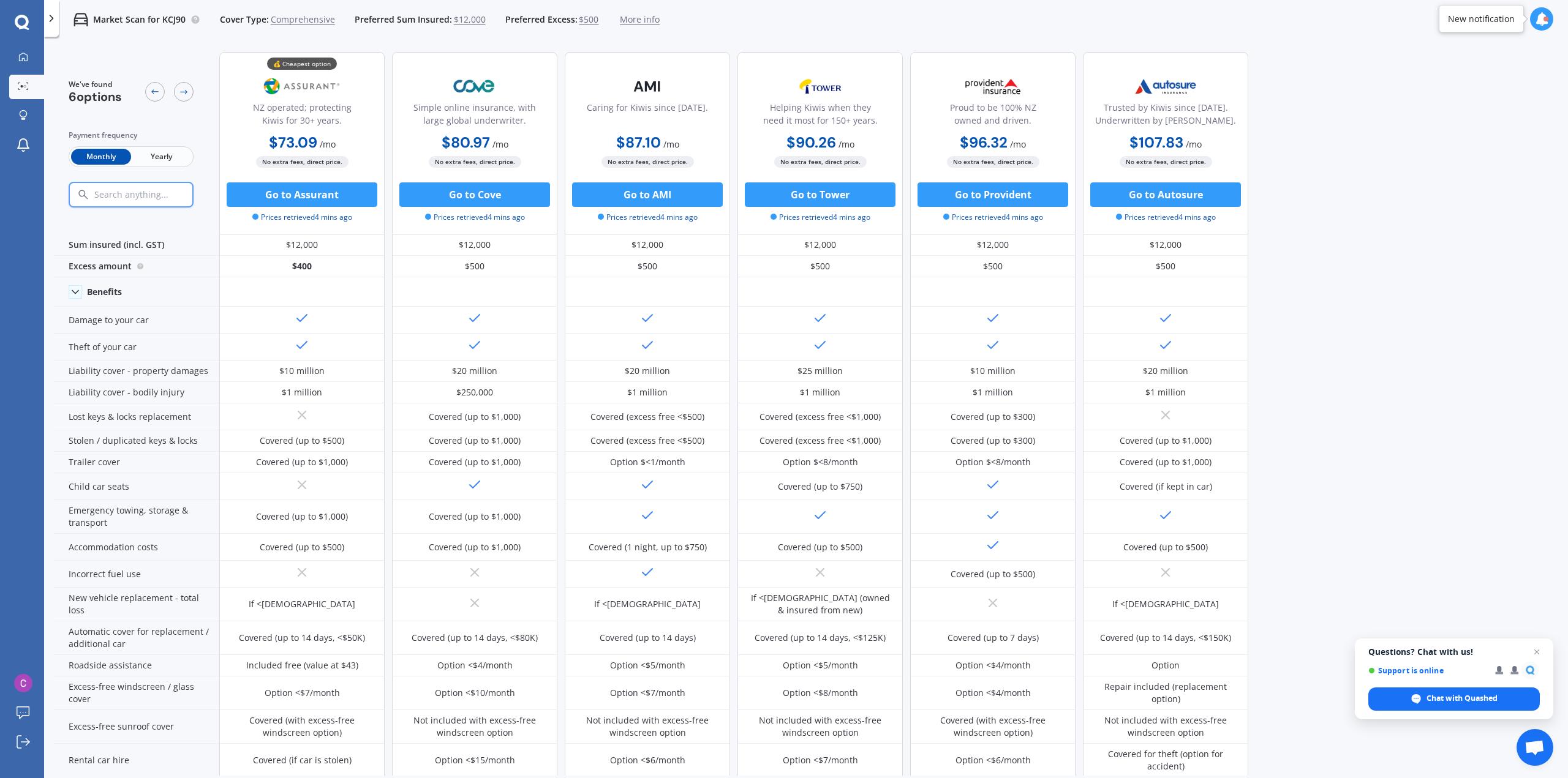
click at [660, 218] on span "Prices retrieved 4 mins ago" at bounding box center [647, 218] width 100 height 11
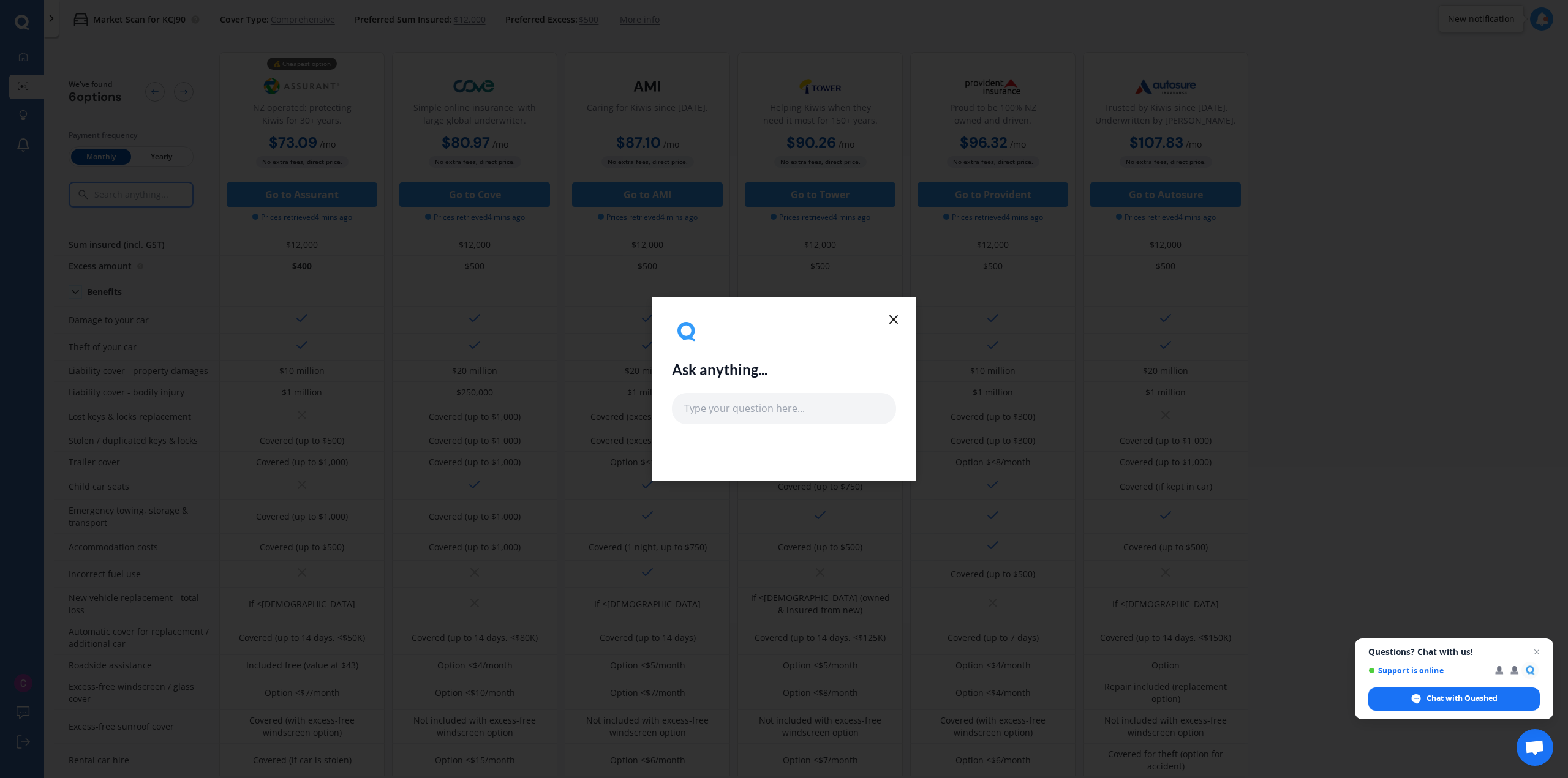
click at [885, 318] on div "Ask anything..." at bounding box center [784, 370] width 224 height 107
click at [893, 318] on icon at bounding box center [893, 319] width 15 height 15
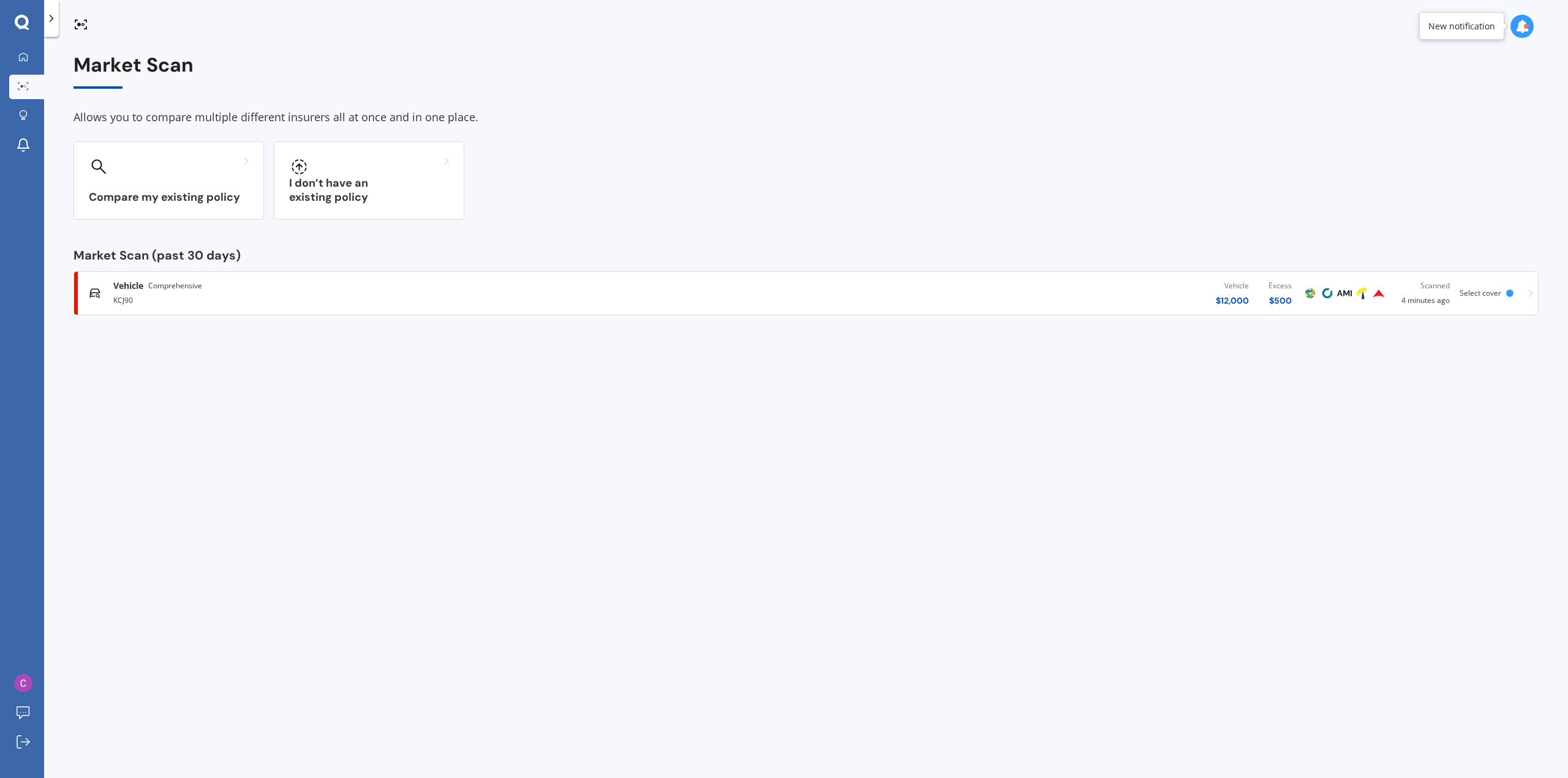
click at [1532, 295] on icon at bounding box center [1530, 293] width 5 height 9
